Goal: Task Accomplishment & Management: Complete application form

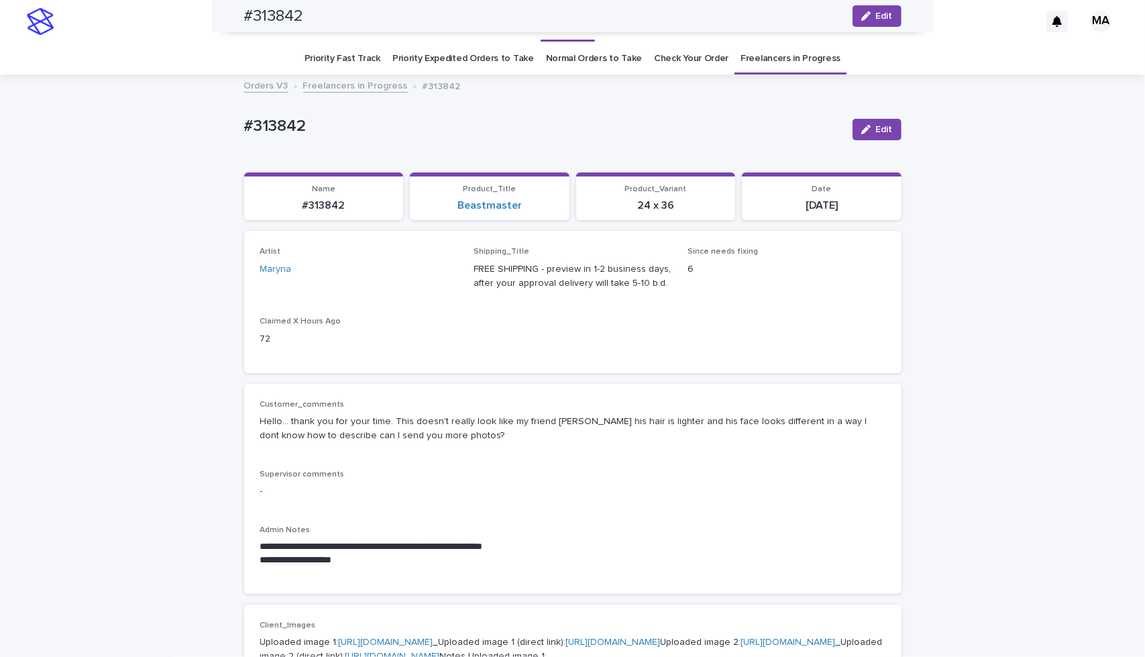
scroll to position [313, 0]
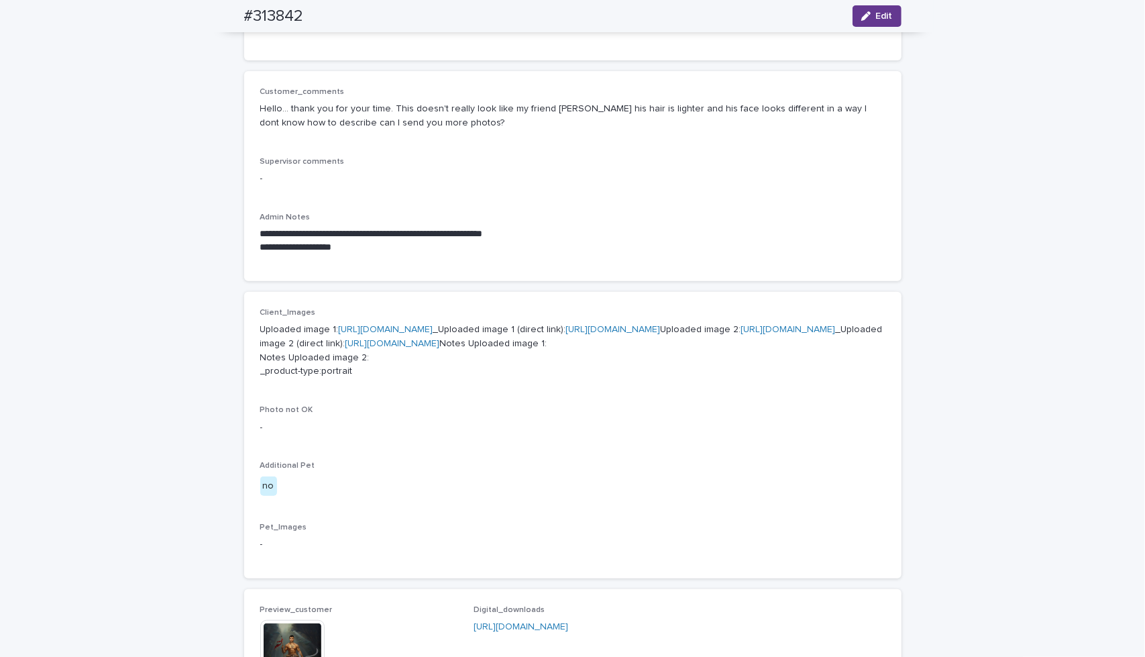
click at [885, 16] on span "Edit" at bounding box center [884, 15] width 17 height 9
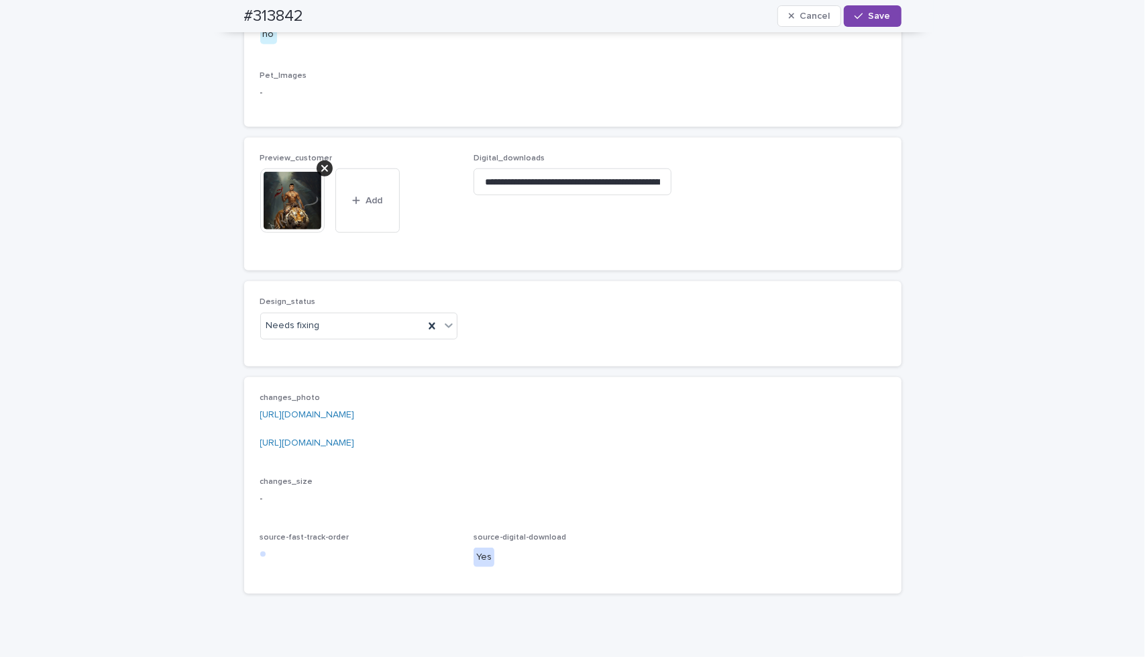
click at [319, 176] on div at bounding box center [325, 168] width 16 height 16
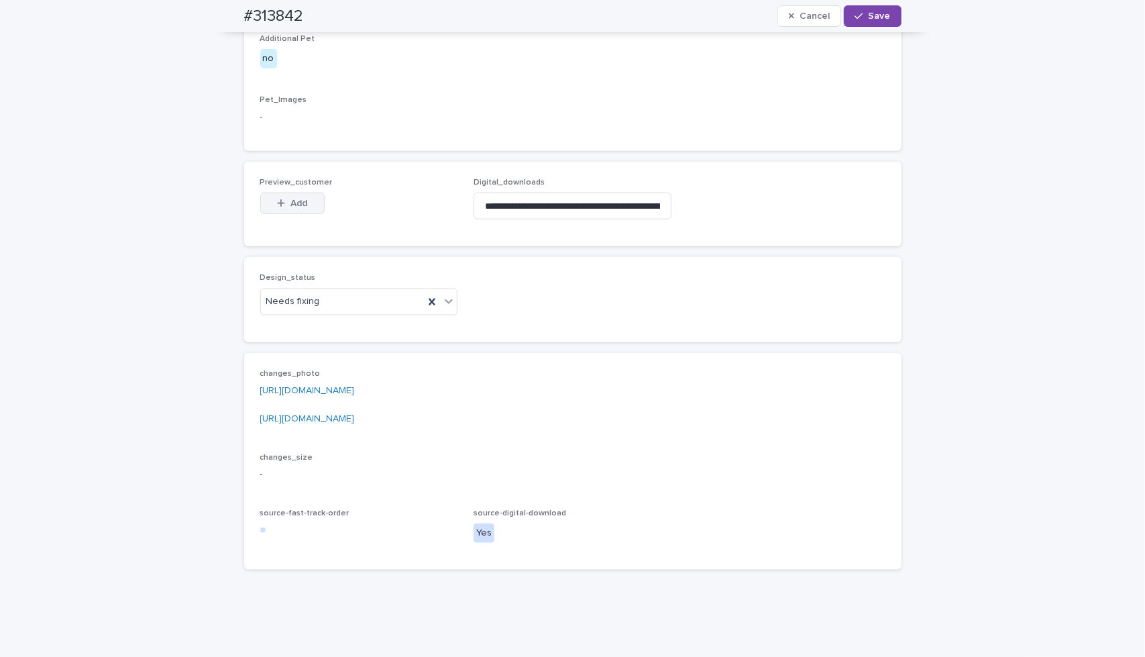
click at [291, 208] on span "Add" at bounding box center [299, 203] width 17 height 9
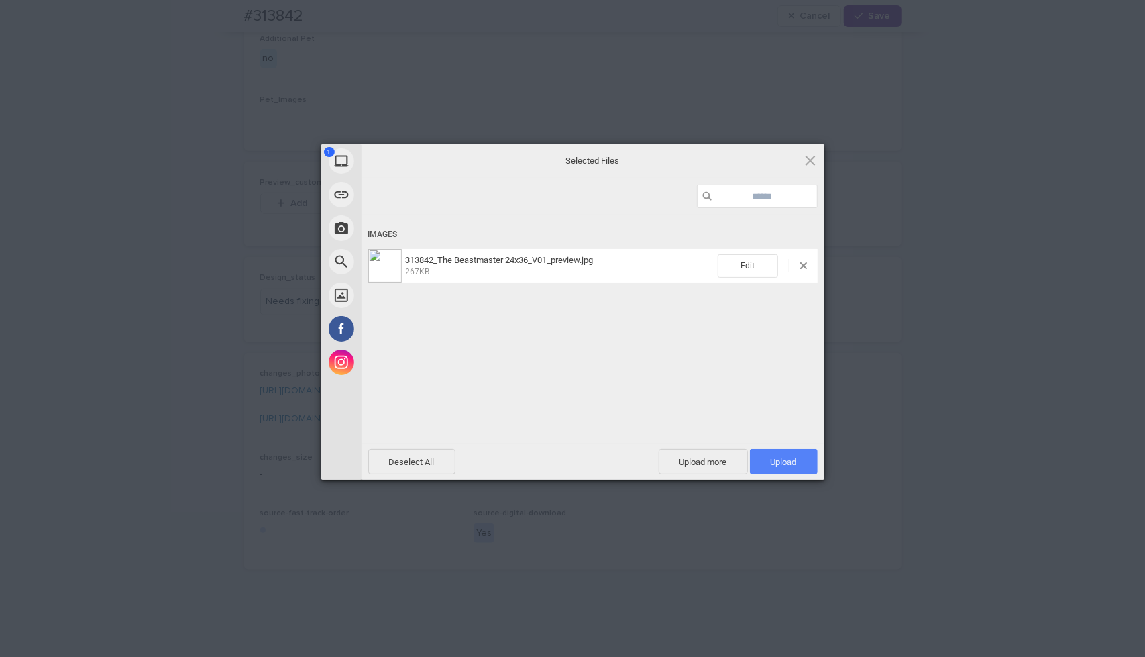
click at [774, 466] on span "Upload 1" at bounding box center [784, 462] width 26 height 10
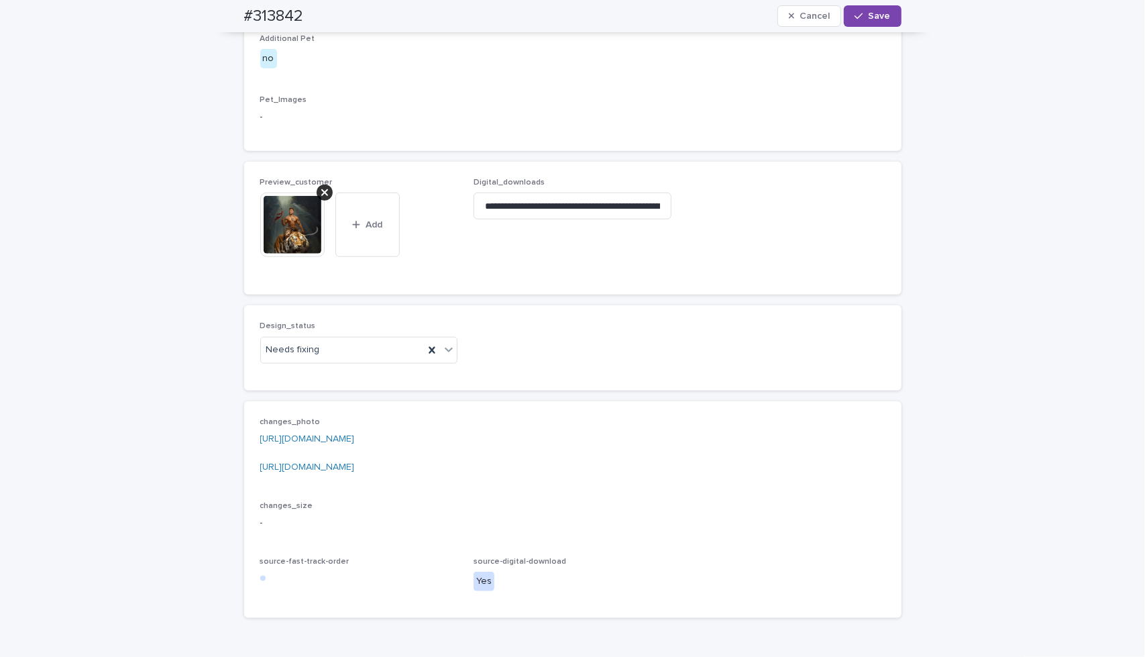
scroll to position [777, 0]
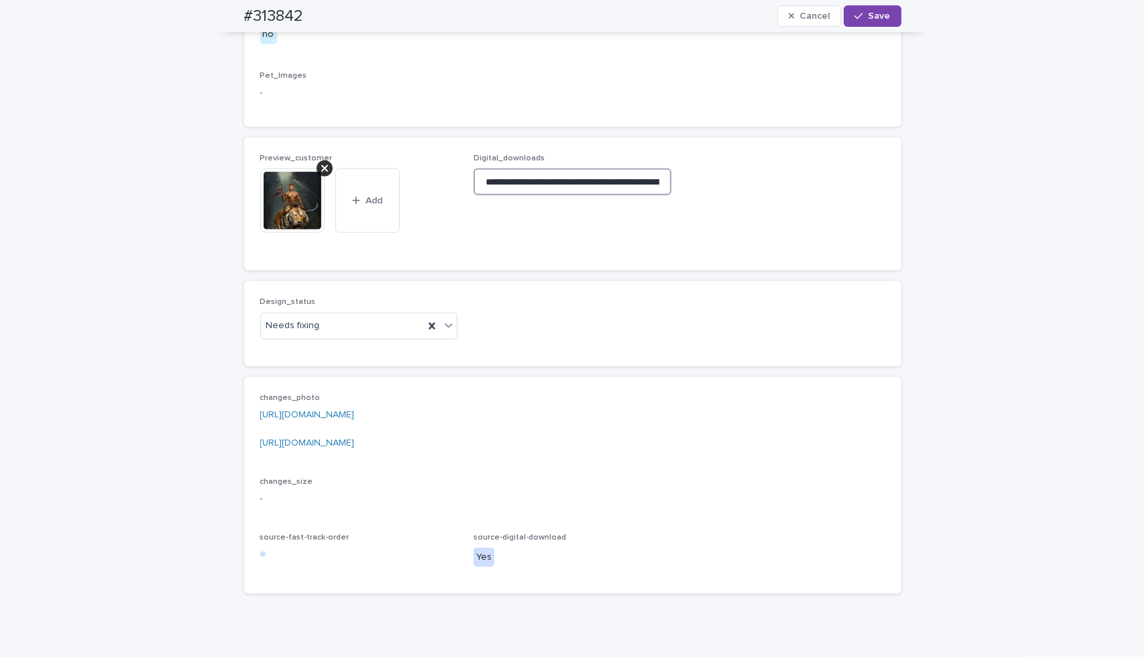
click at [574, 195] on input "**********" at bounding box center [573, 181] width 198 height 27
paste input "**********"
type input "**********"
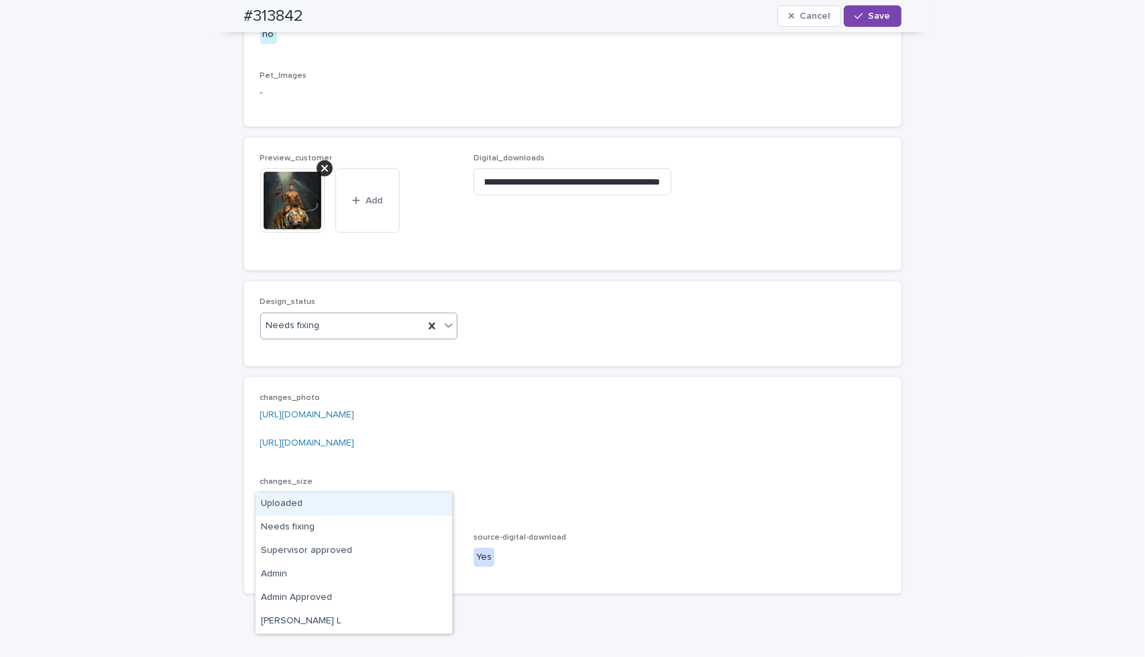
scroll to position [0, 0]
click at [442, 337] on div at bounding box center [449, 325] width 16 height 24
click at [430, 505] on div "Uploaded" at bounding box center [354, 503] width 197 height 23
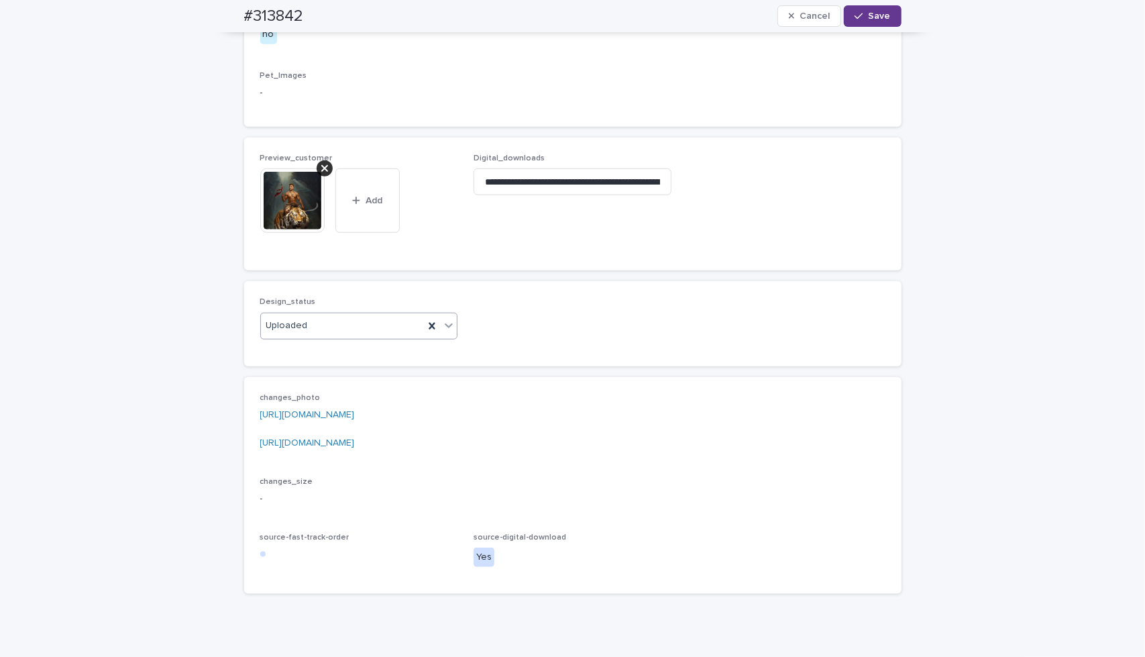
click at [864, 17] on div "button" at bounding box center [861, 15] width 13 height 9
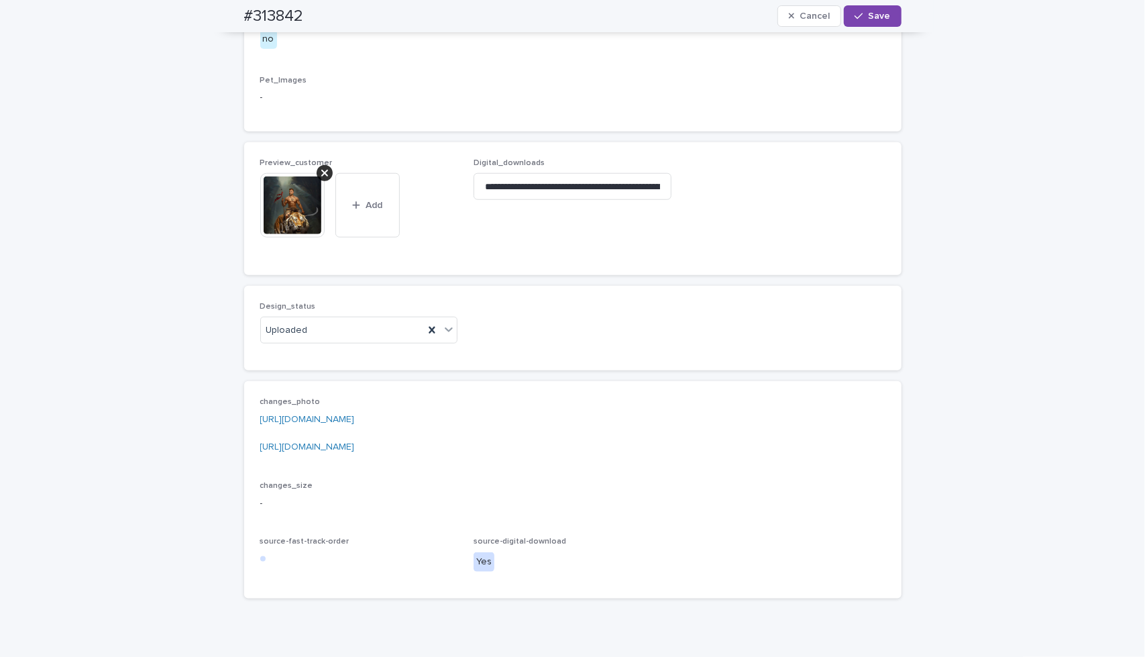
scroll to position [782, 0]
click at [877, 15] on span "Save" at bounding box center [880, 15] width 22 height 9
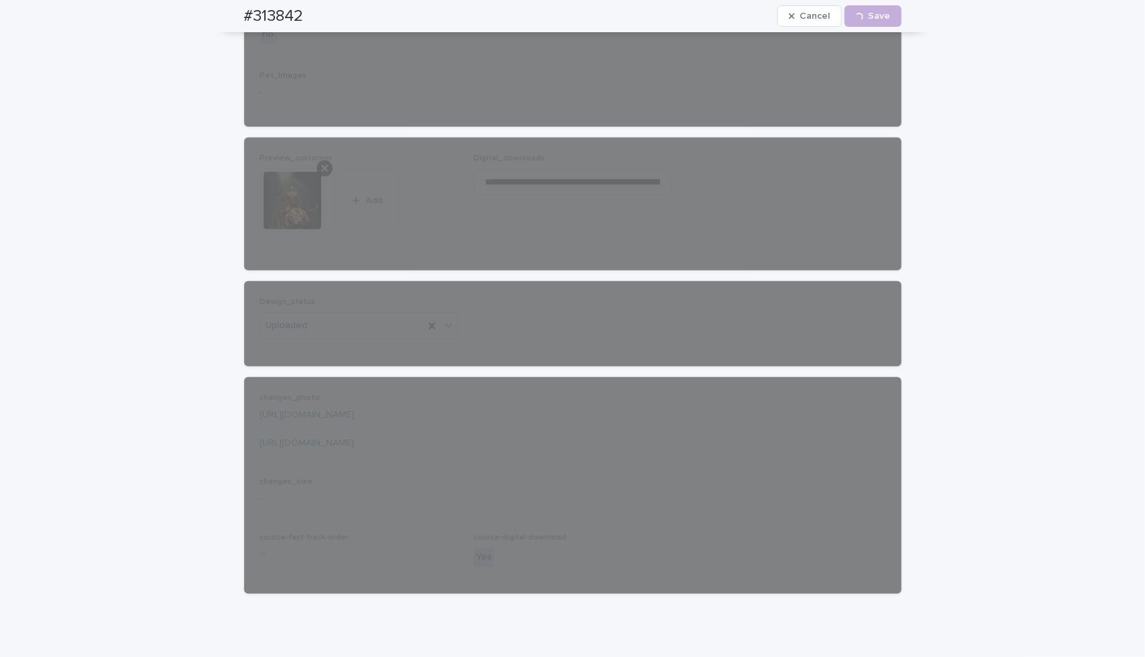
scroll to position [760, 0]
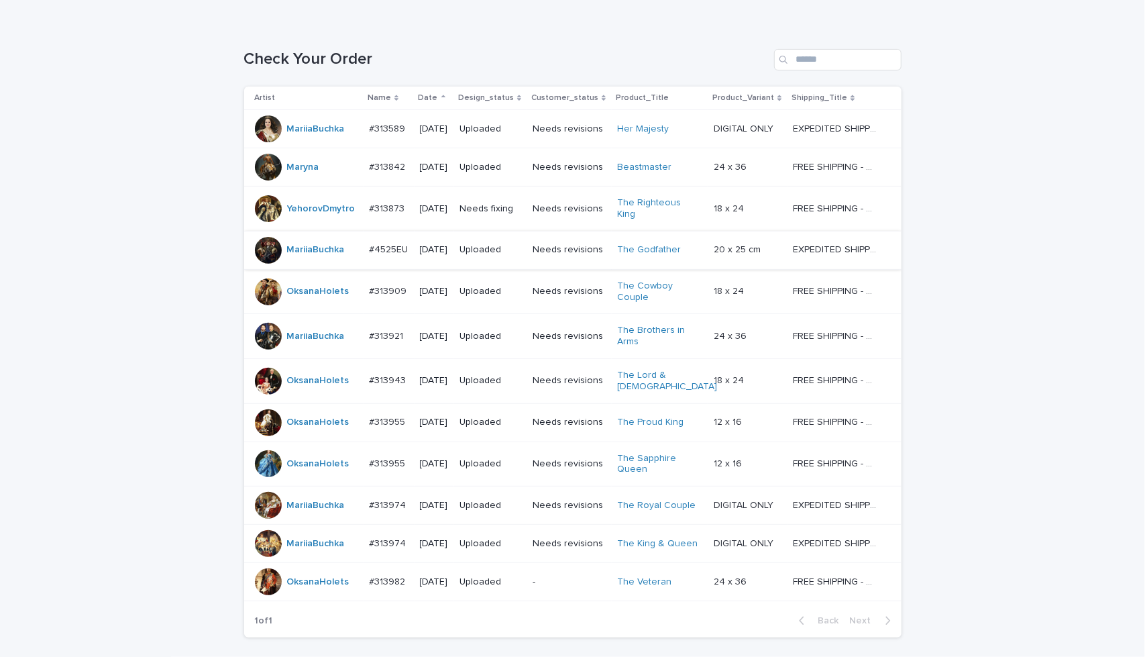
scroll to position [134, 0]
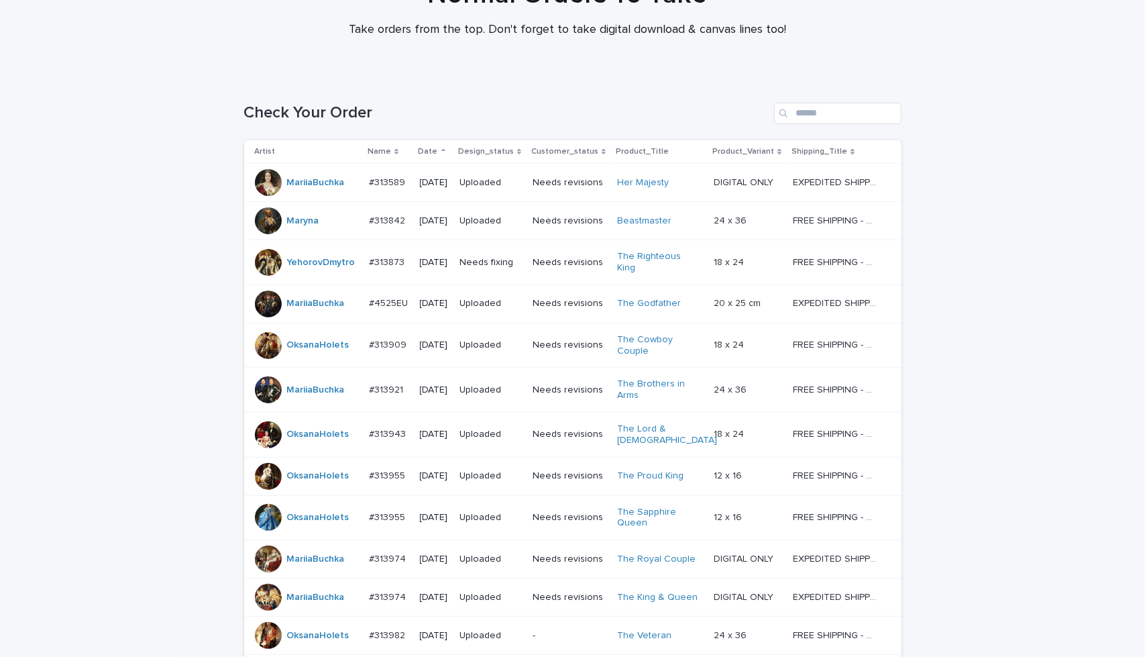
click at [149, 33] on div "Normal Orders To Take Take orders from the top. Don't forget to take digital do…" at bounding box center [567, 14] width 1135 height 71
click at [1020, 197] on div "Loading... Saving… Loading... Saving… Check Your Order Artist Name Date Design_…" at bounding box center [572, 422] width 1145 height 693
